Goal: Ask a question

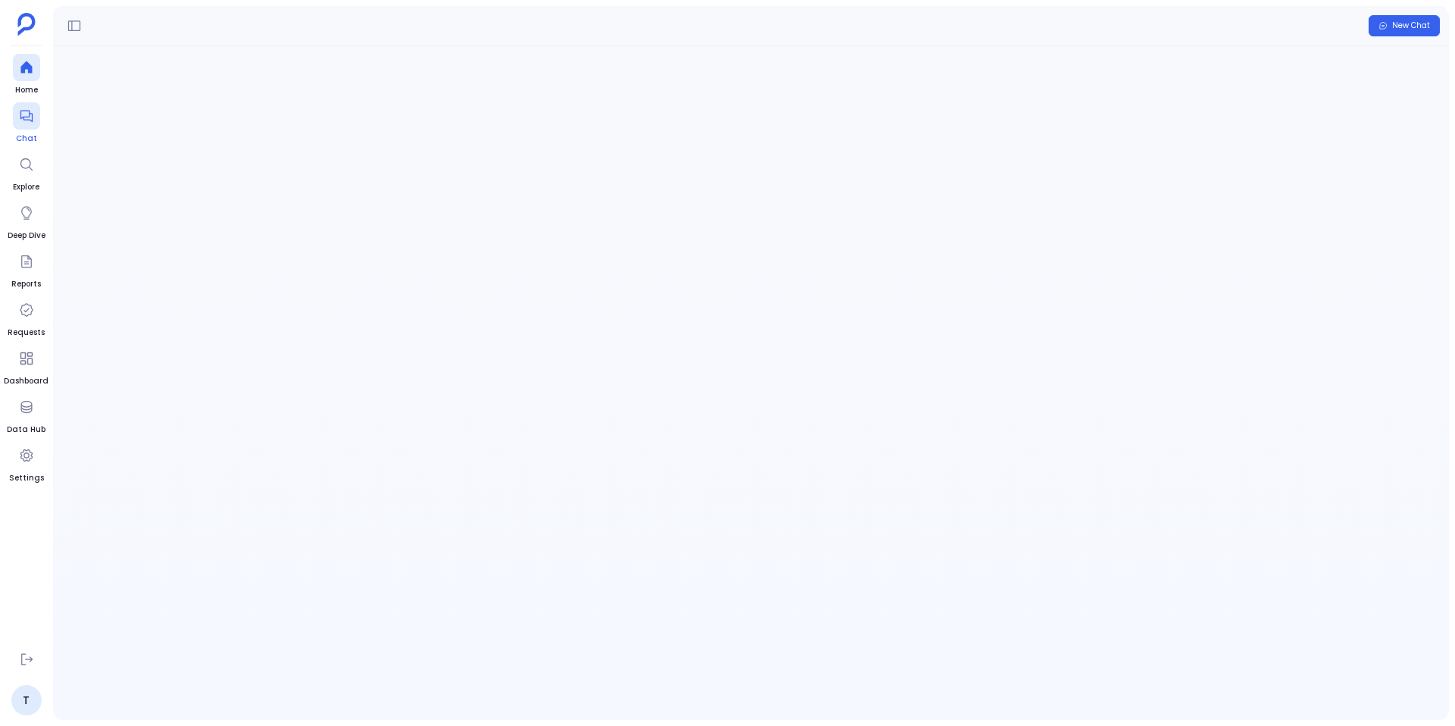
click at [31, 123] on icon at bounding box center [26, 115] width 15 height 15
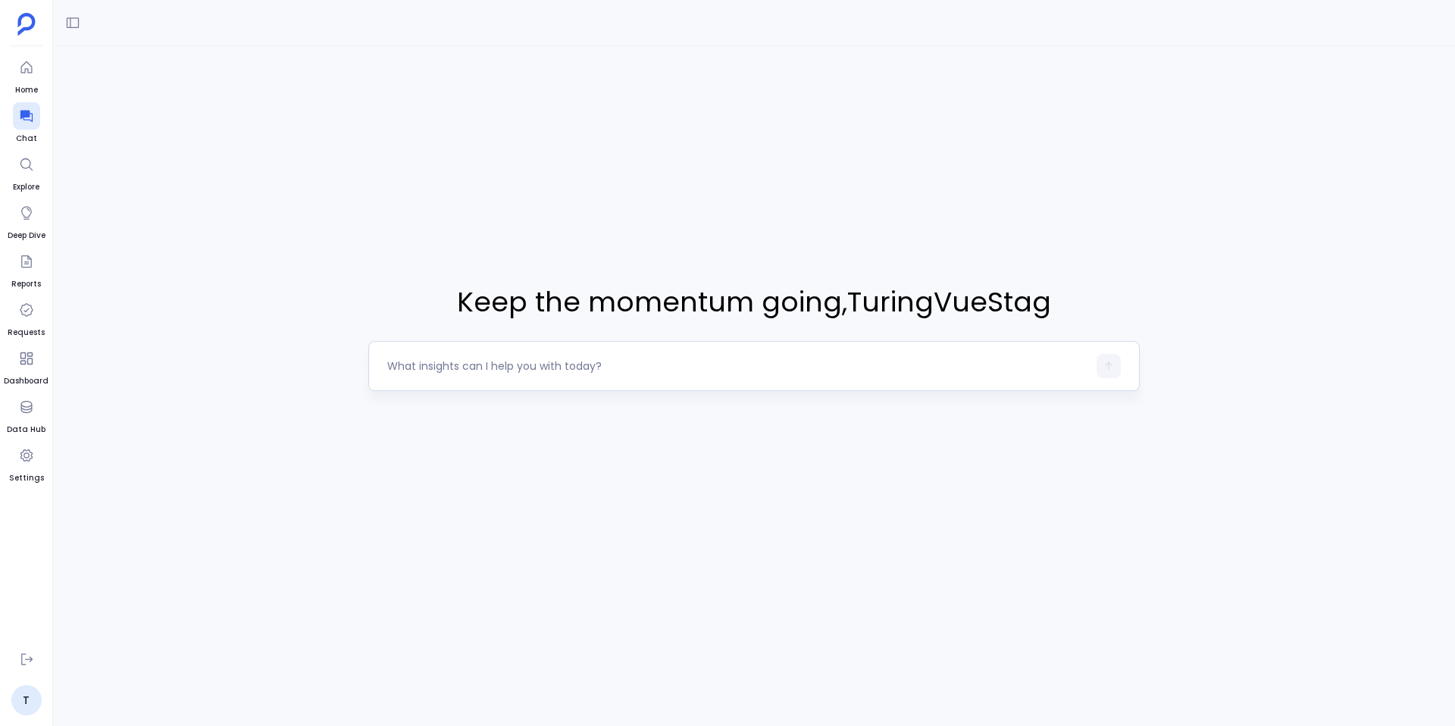
click at [519, 375] on div at bounding box center [737, 366] width 700 height 24
click at [500, 371] on textarea at bounding box center [737, 365] width 700 height 15
type textarea "List all closed won opportunities"
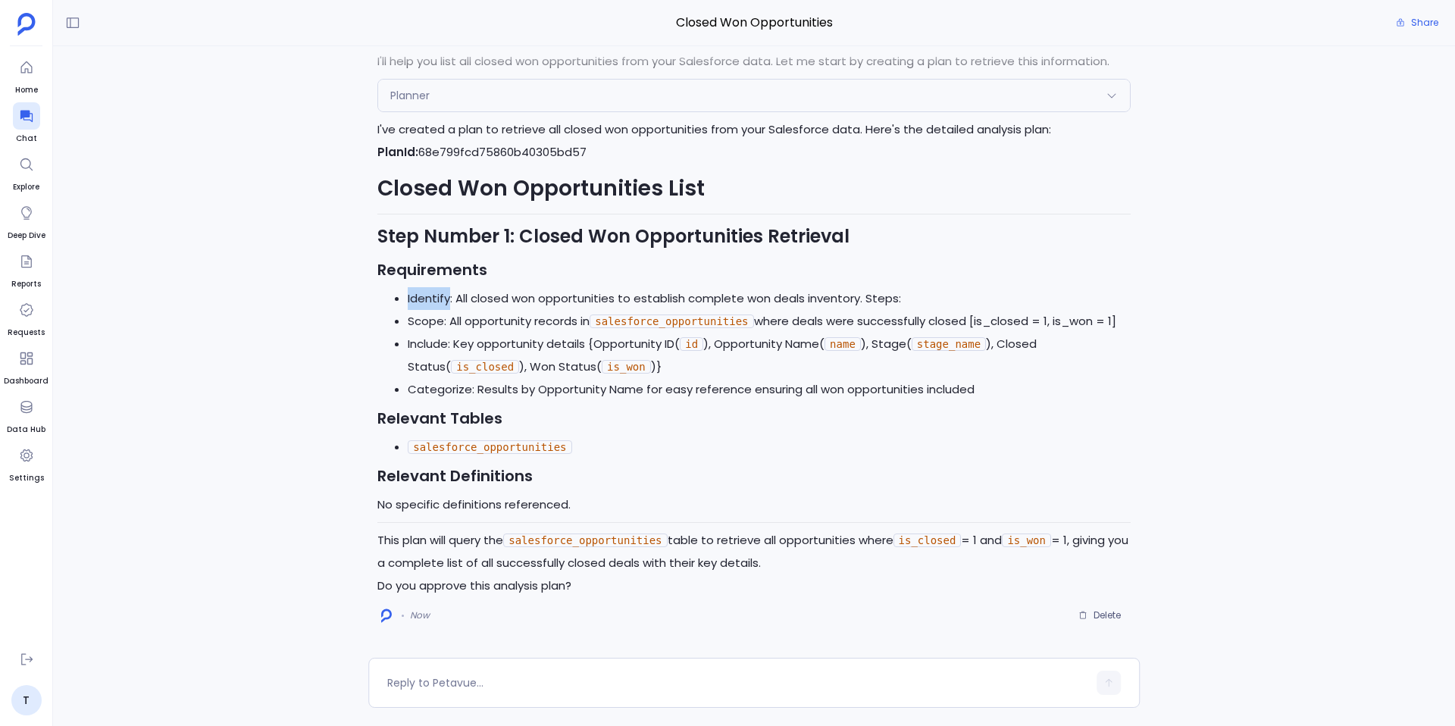
drag, startPoint x: 406, startPoint y: 298, endPoint x: 450, endPoint y: 298, distance: 43.9
click at [450, 298] on ul "Identify: All closed won opportunities to establish complete won deals inventor…" at bounding box center [753, 344] width 753 height 114
drag, startPoint x: 445, startPoint y: 320, endPoint x: 387, endPoint y: 320, distance: 57.6
click at [387, 320] on ul "Identify: All closed won opportunities to establish complete won deals inventor…" at bounding box center [753, 344] width 753 height 114
click at [418, 675] on textarea at bounding box center [737, 682] width 700 height 15
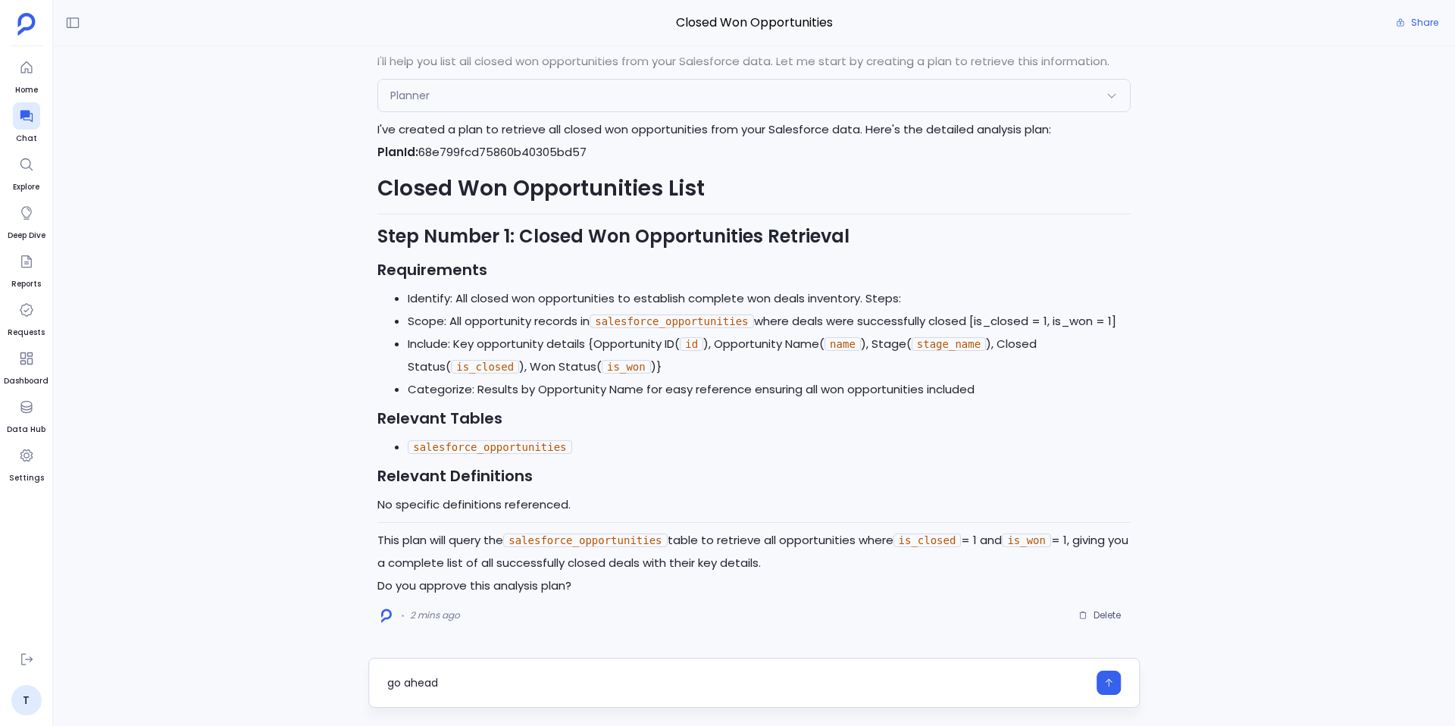
type textarea "go ahead"
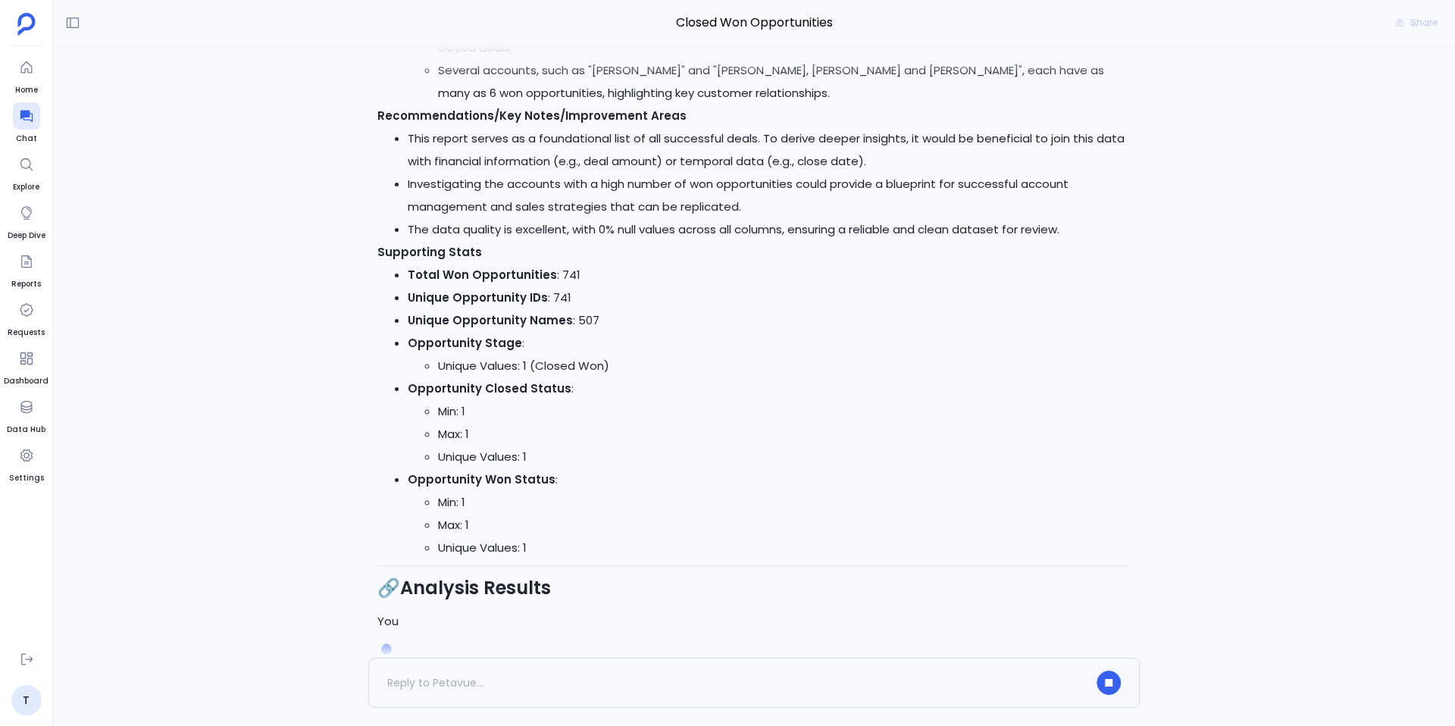
scroll to position [-36, 0]
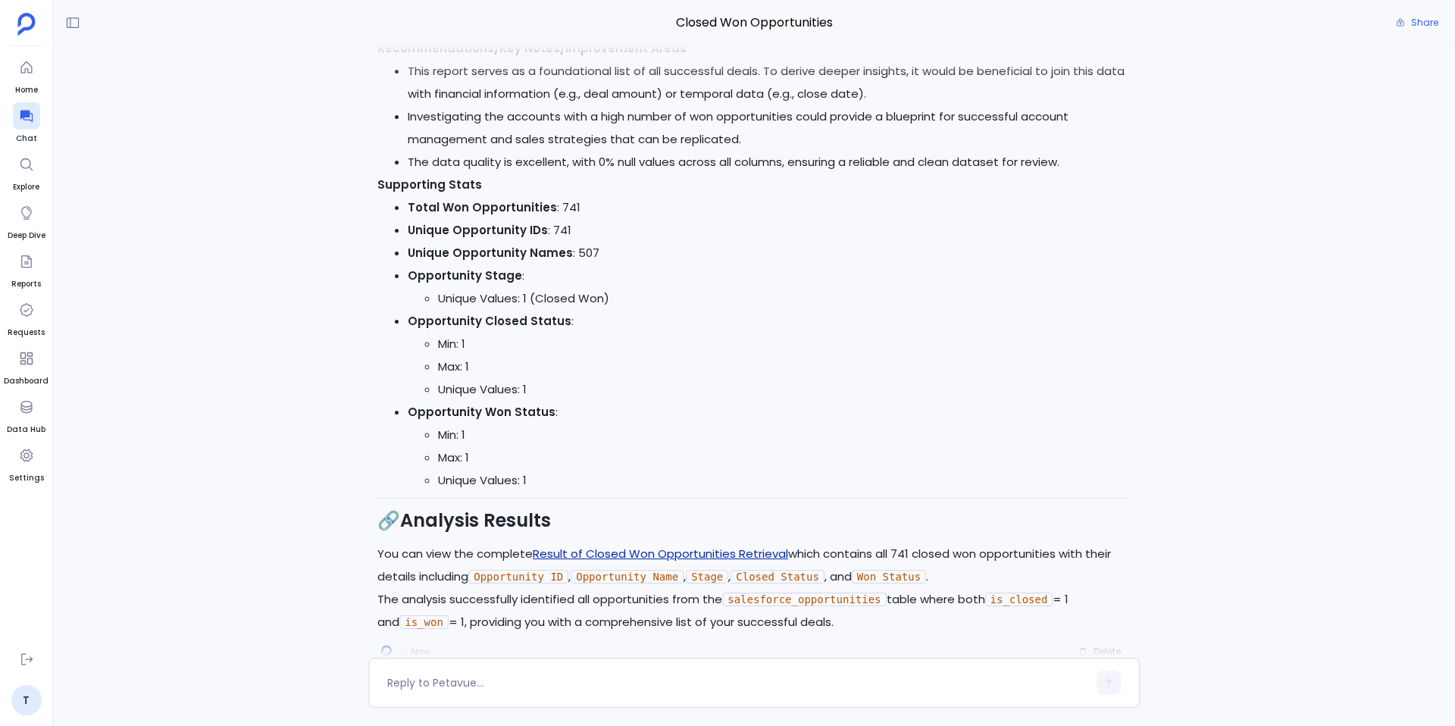
click at [612, 552] on link "Result of Closed Won Opportunities Retrieval" at bounding box center [660, 553] width 255 height 16
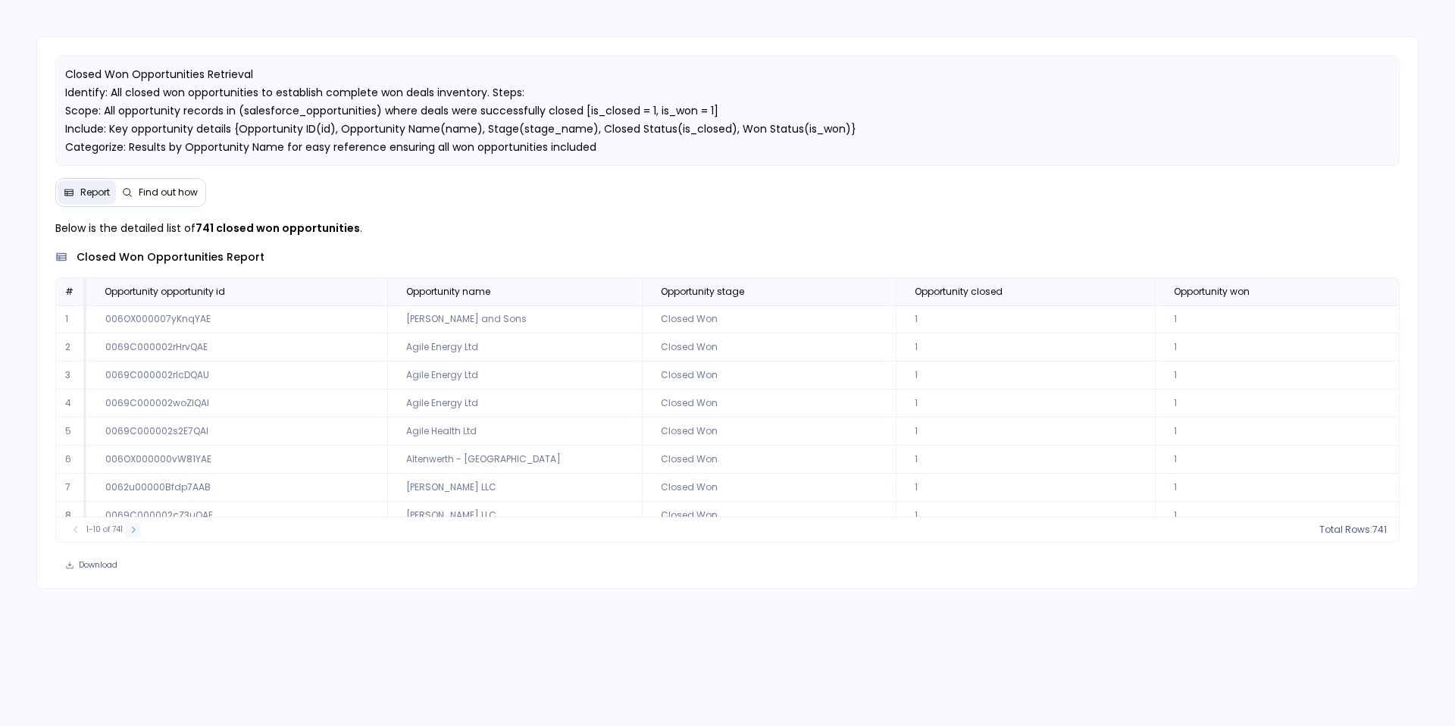
click at [132, 527] on icon at bounding box center [133, 529] width 9 height 9
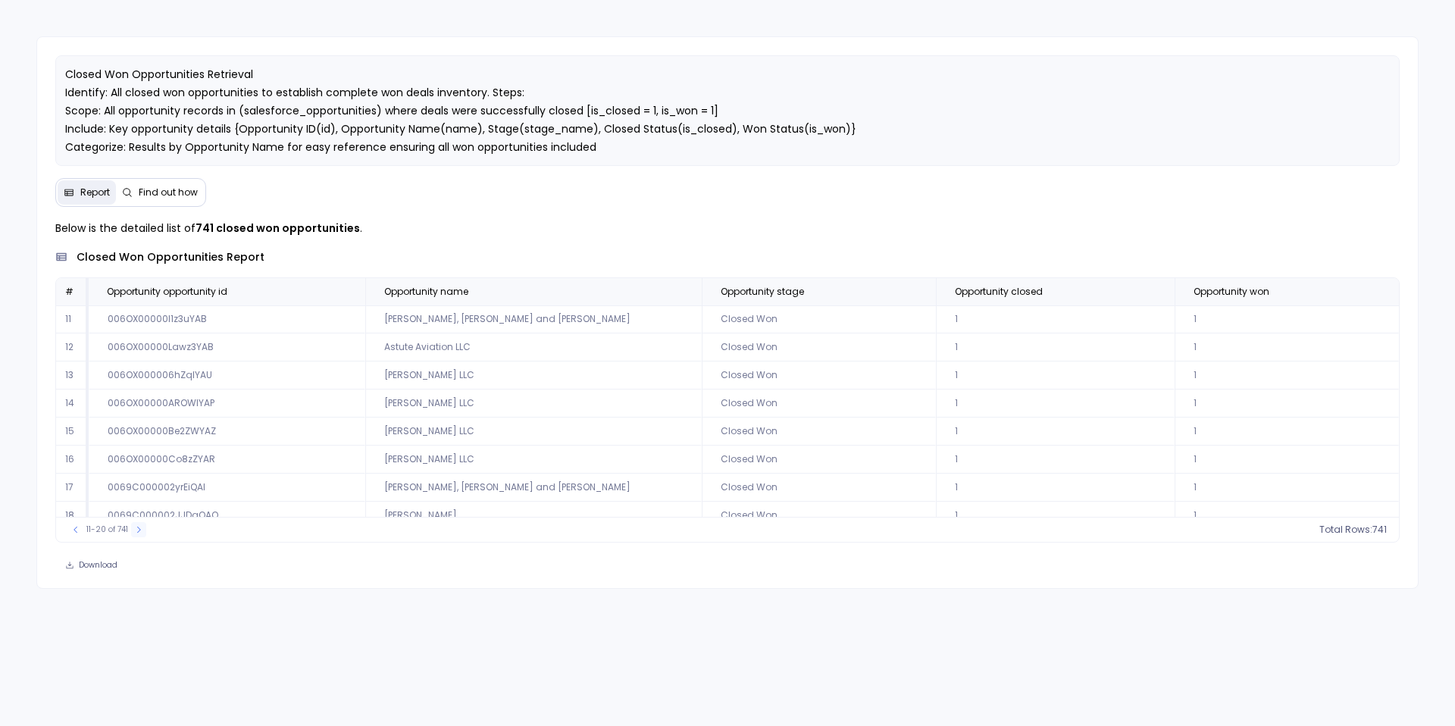
click at [132, 527] on button at bounding box center [138, 529] width 15 height 15
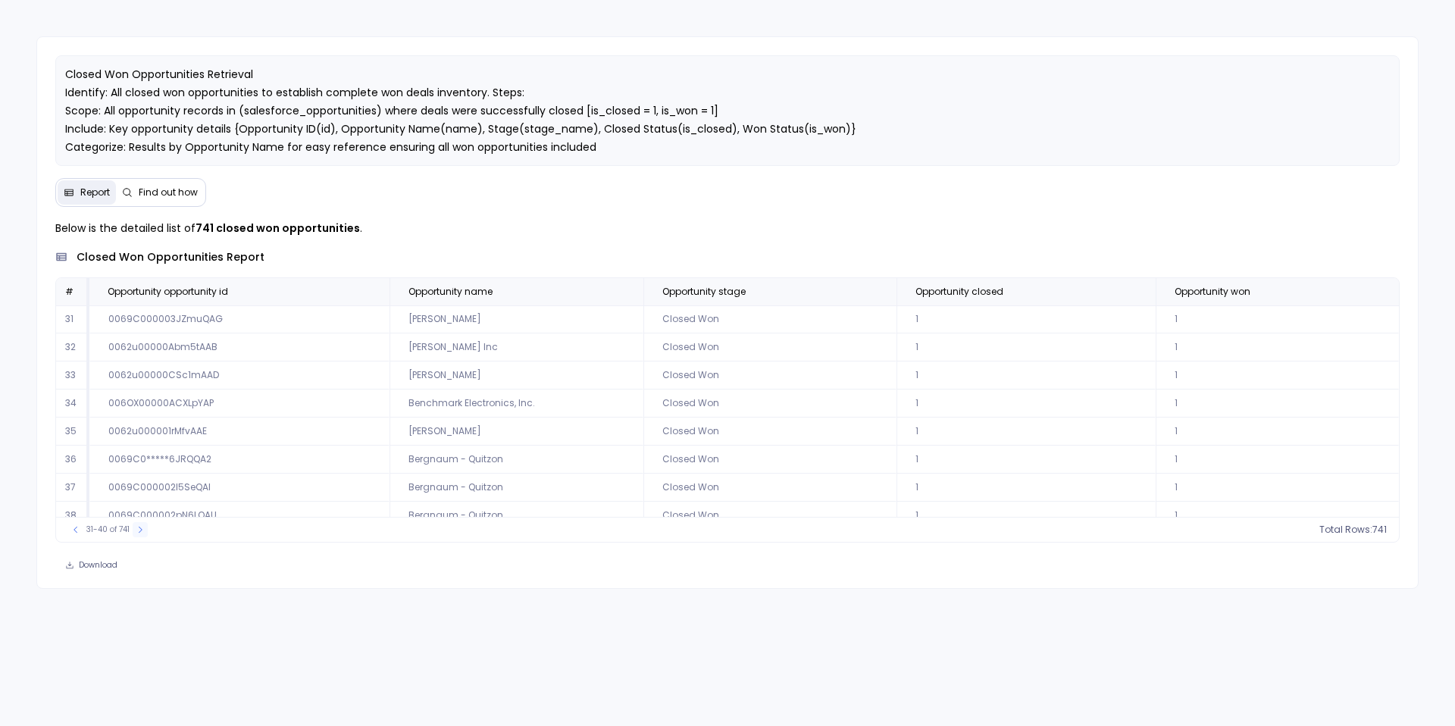
click at [133, 527] on button at bounding box center [140, 529] width 15 height 15
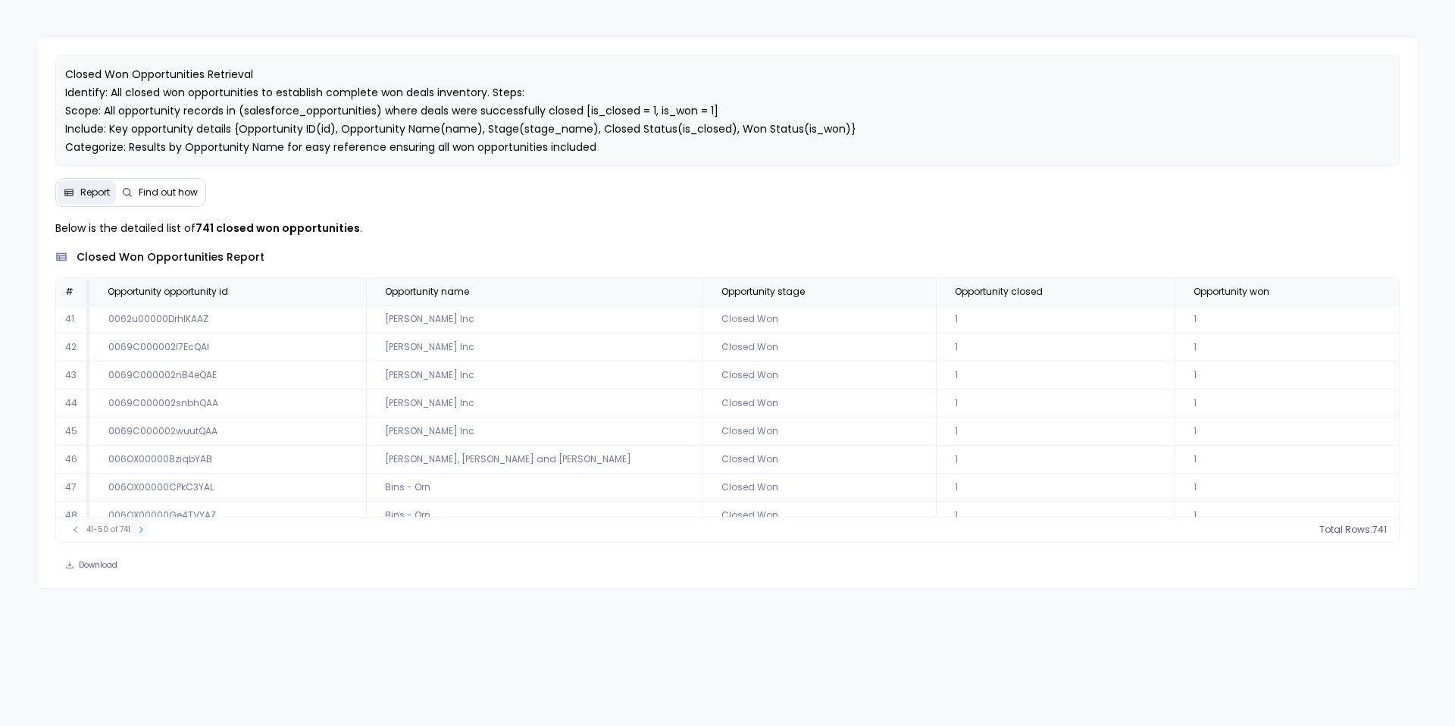
click at [133, 527] on button at bounding box center [140, 529] width 15 height 15
click at [132, 527] on div "41-50 of 741" at bounding box center [108, 529] width 95 height 15
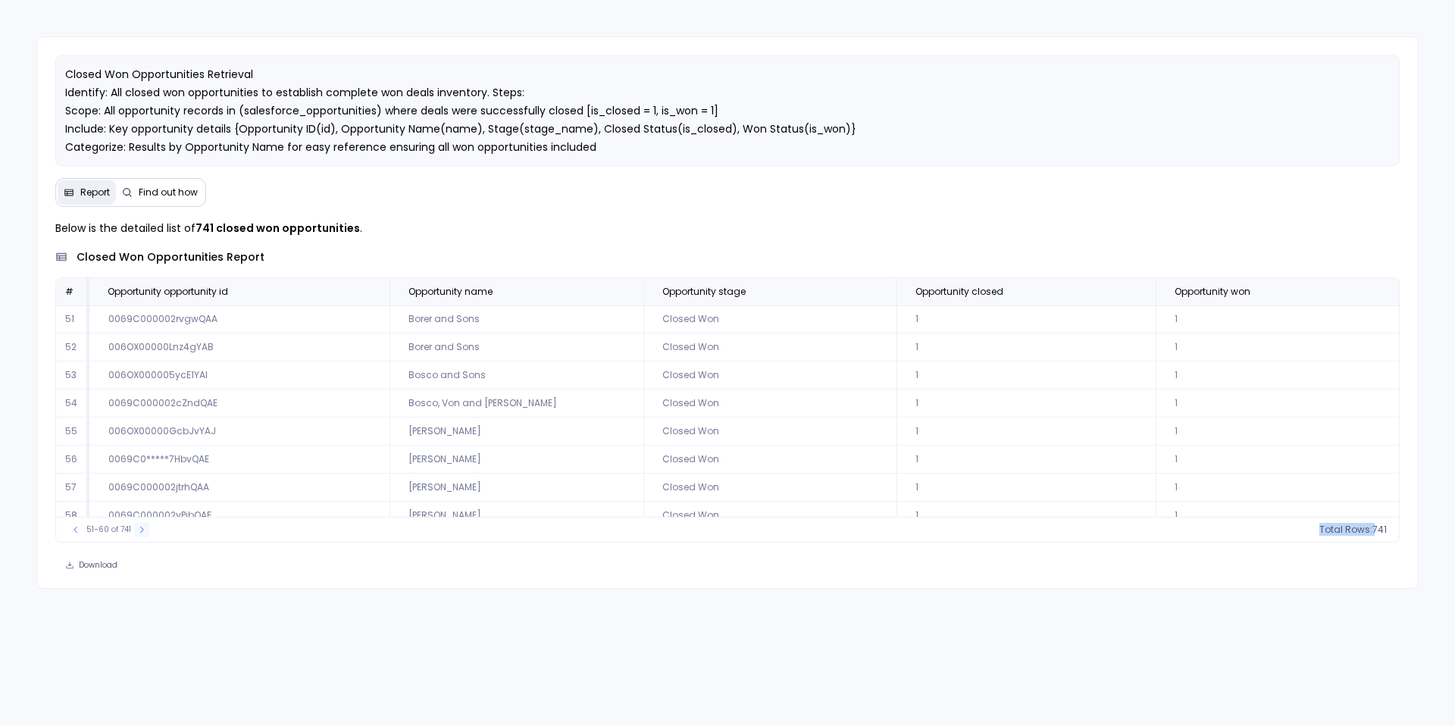
click at [138, 532] on icon at bounding box center [141, 529] width 9 height 9
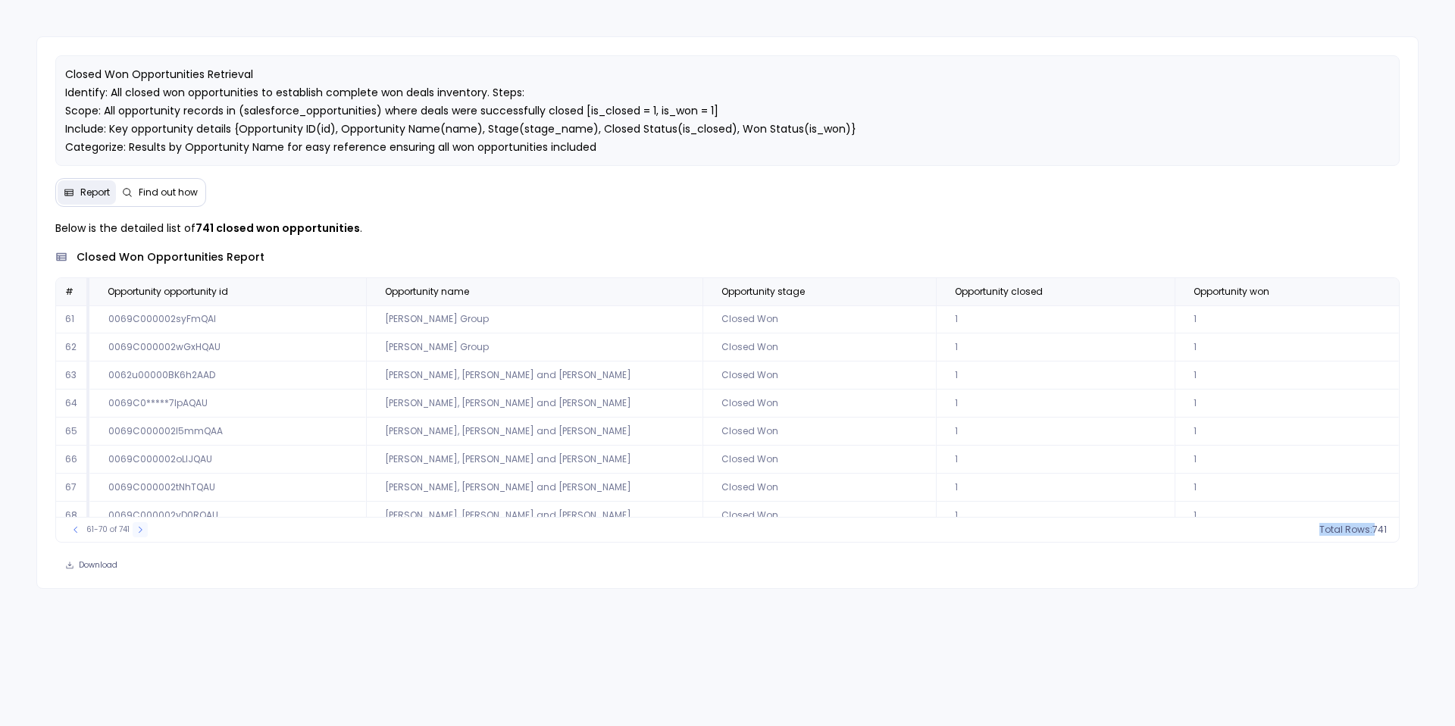
click at [138, 532] on icon at bounding box center [140, 529] width 9 height 9
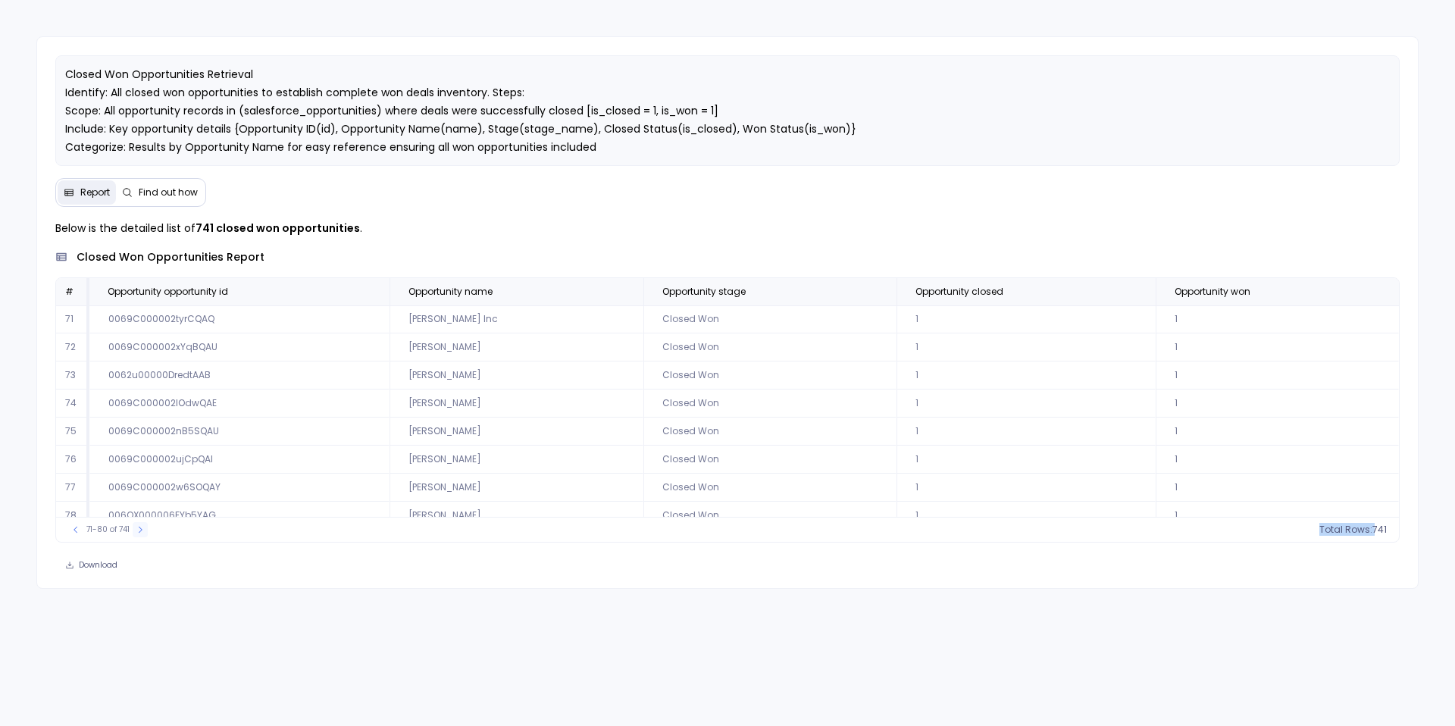
click at [138, 532] on icon at bounding box center [140, 529] width 9 height 9
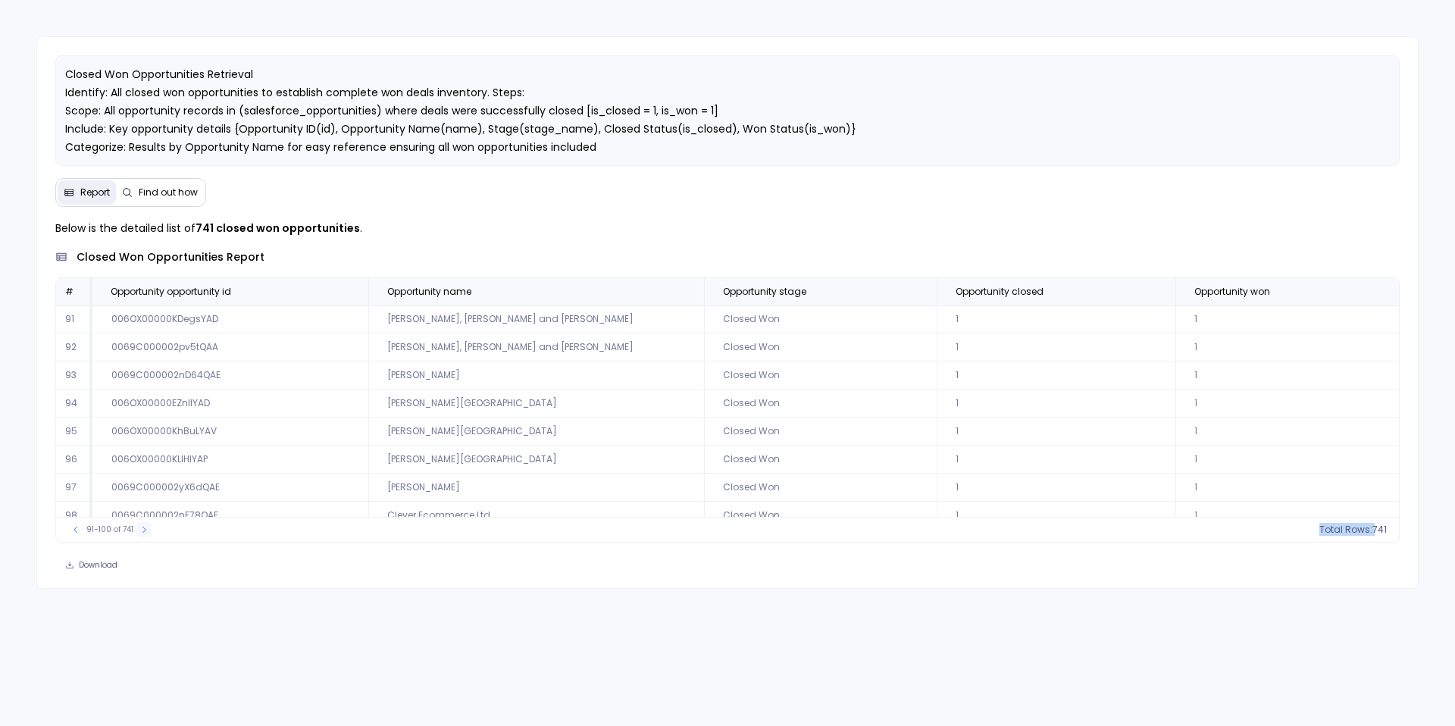
click at [139, 532] on icon at bounding box center [143, 529] width 9 height 9
click at [138, 532] on button at bounding box center [145, 529] width 15 height 15
